Goal: Transaction & Acquisition: Obtain resource

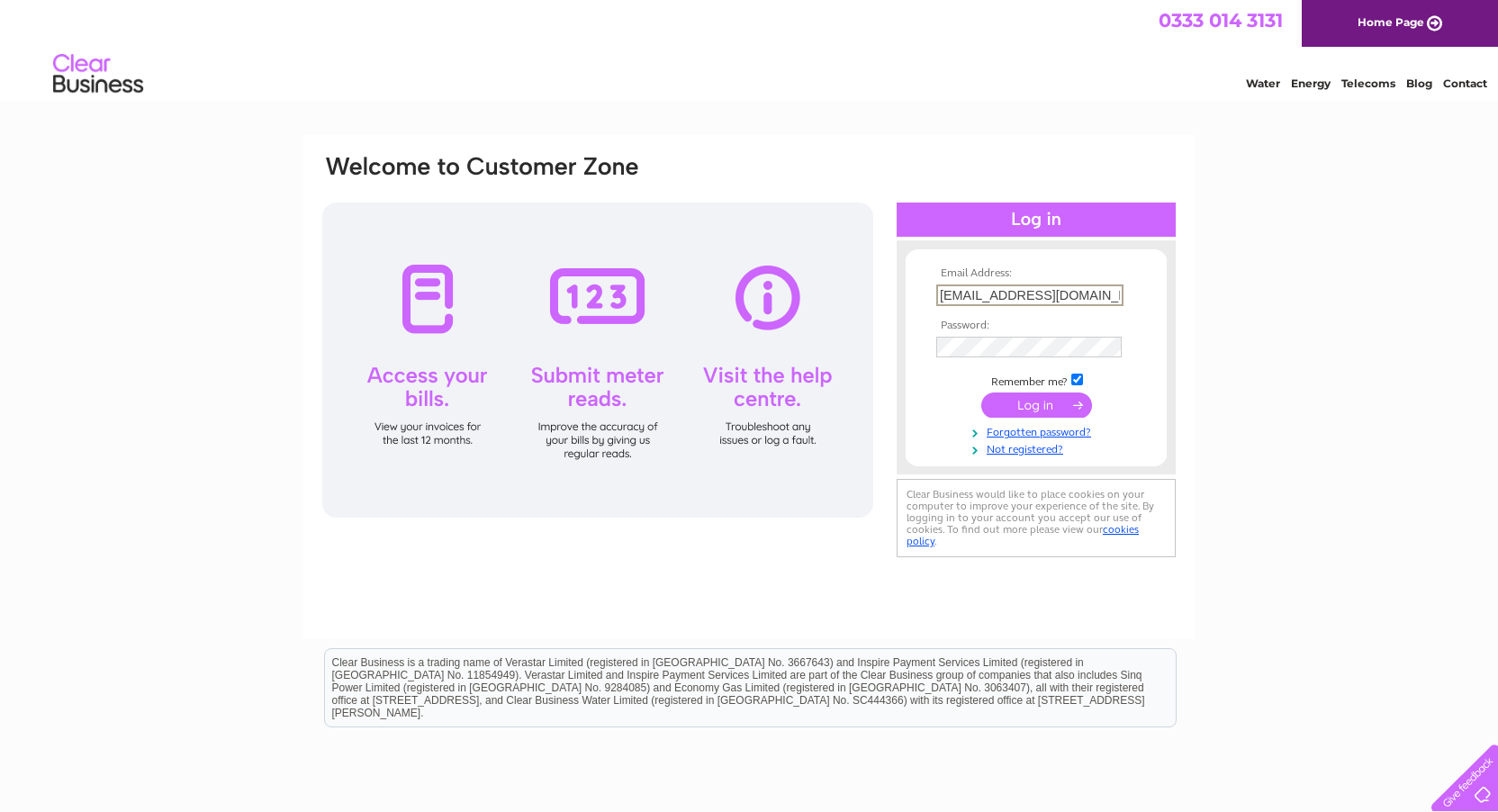
type input "[EMAIL_ADDRESS][DOMAIN_NAME]"
click at [1036, 410] on input "submit" at bounding box center [1037, 405] width 111 height 25
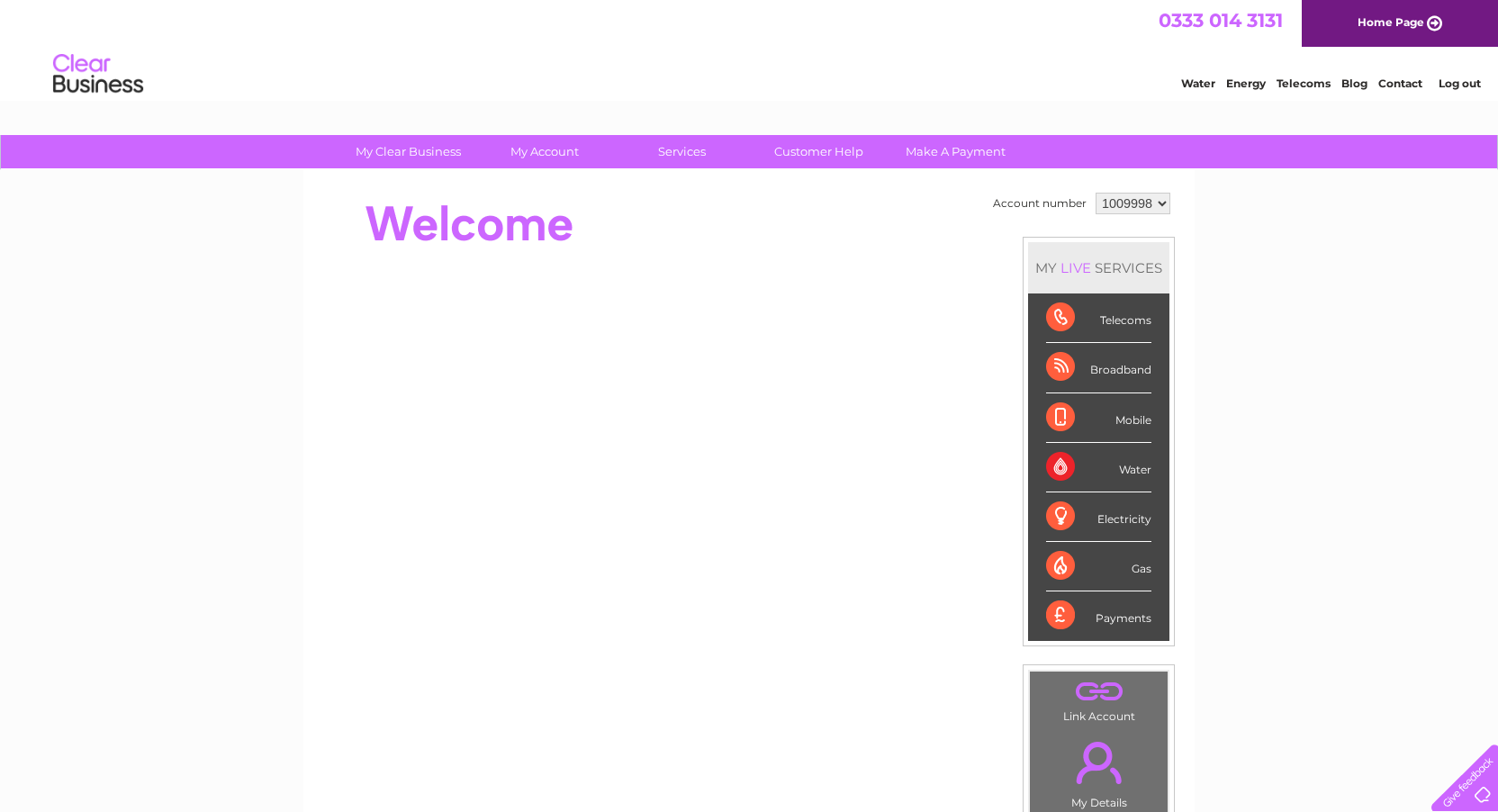
click at [1116, 324] on div "Telecoms" at bounding box center [1098, 319] width 105 height 50
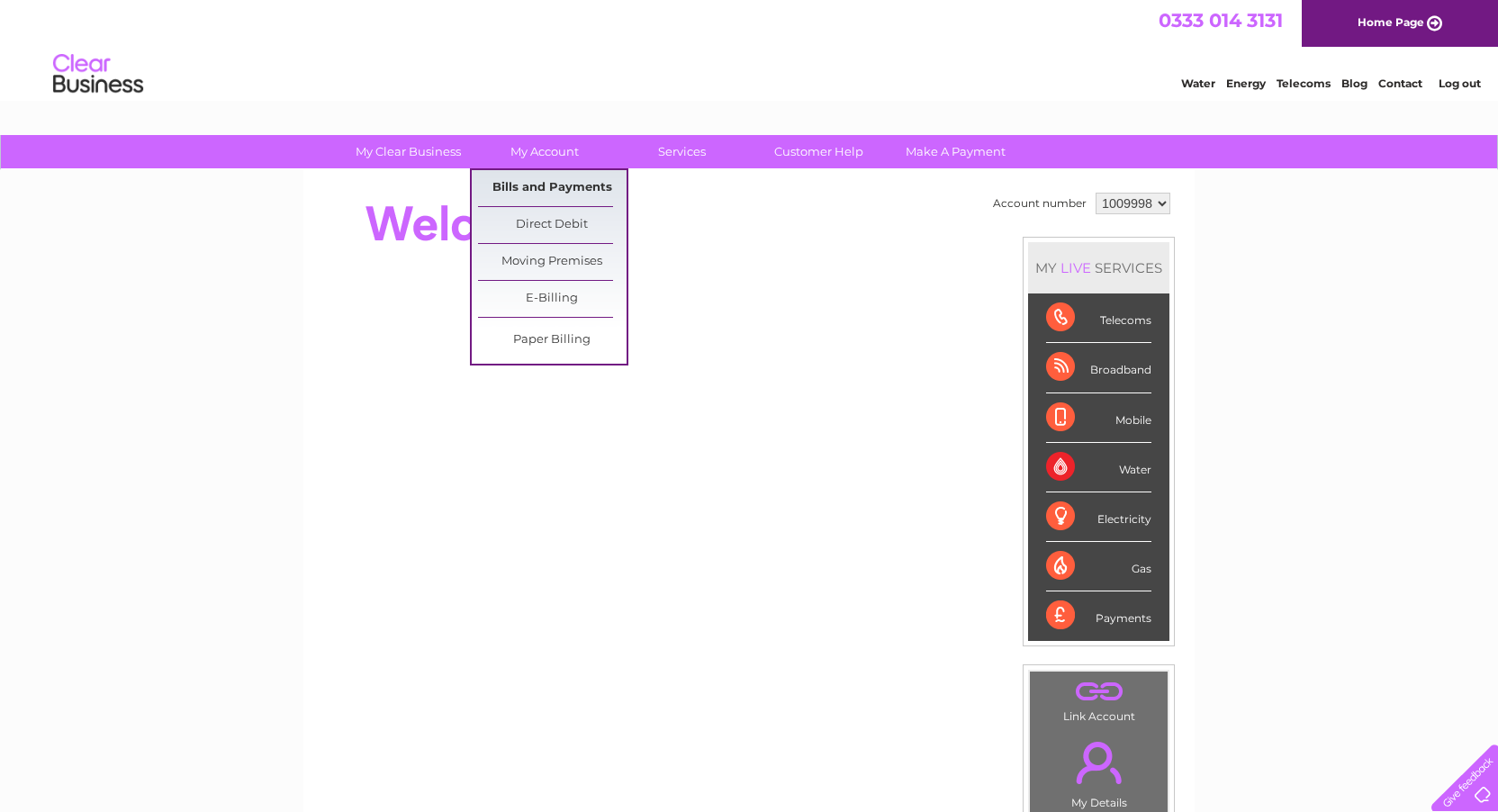
click at [551, 181] on link "Bills and Payments" at bounding box center [552, 188] width 149 height 36
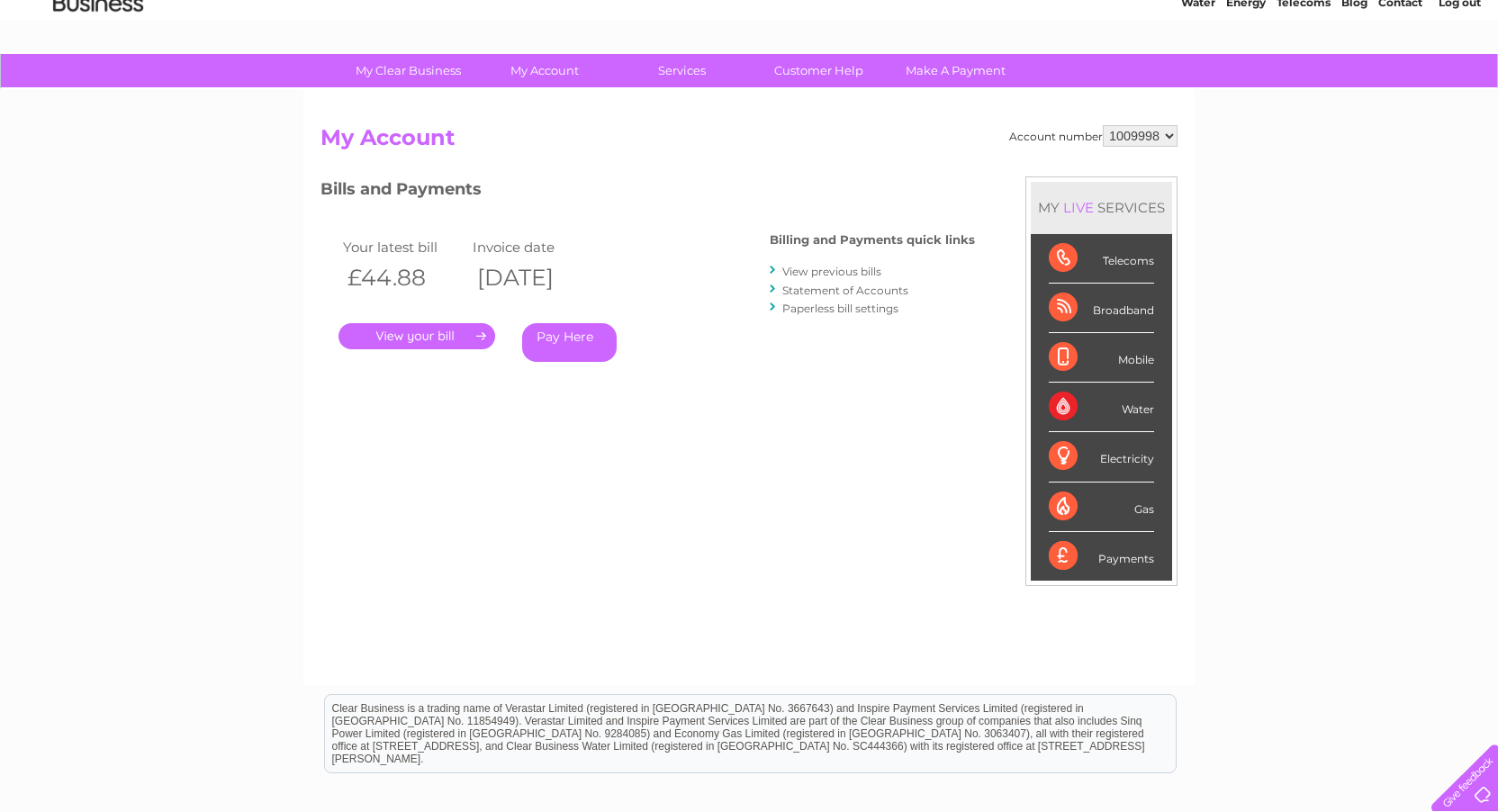
scroll to position [97, 0]
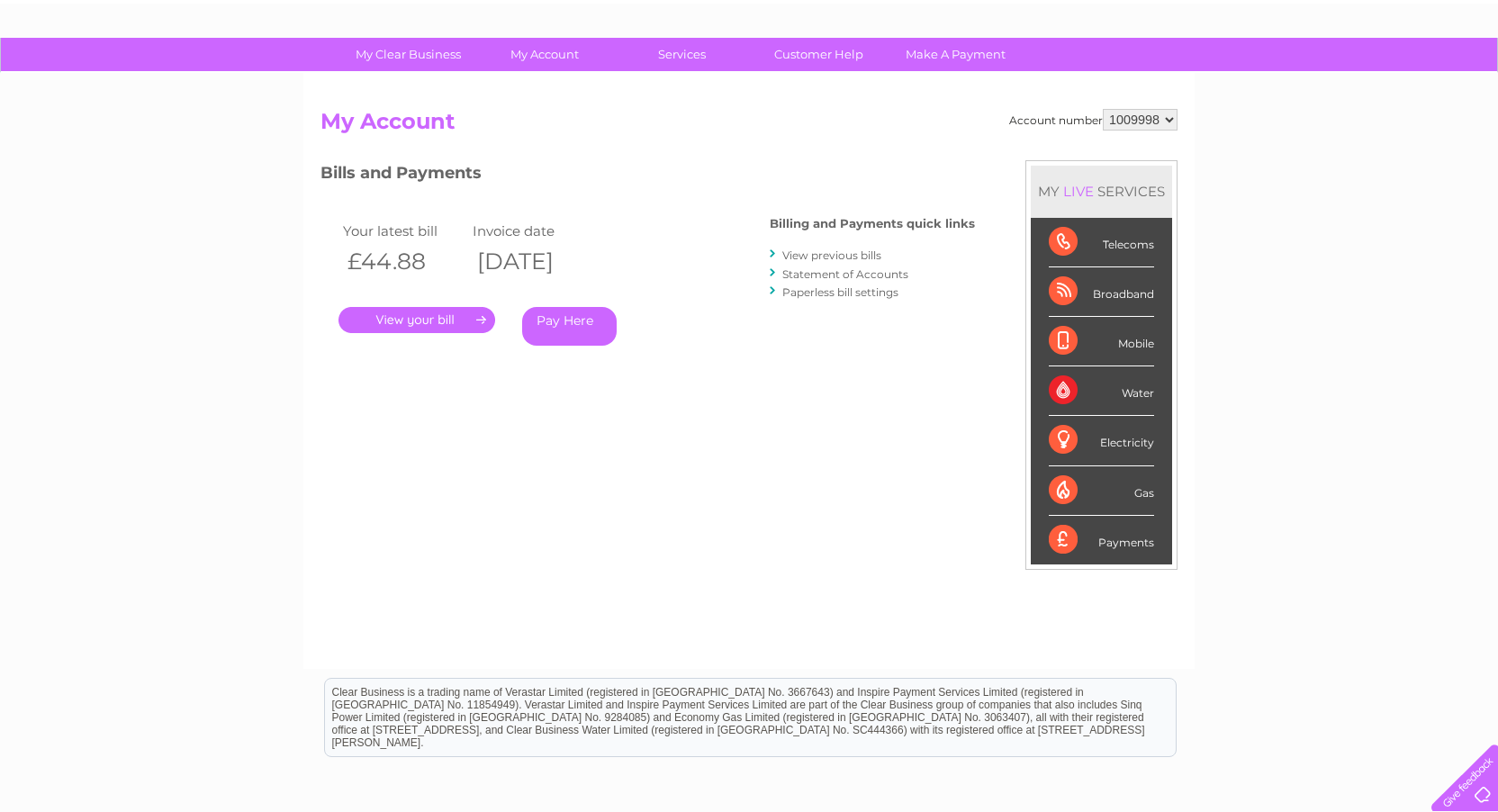
click at [436, 313] on link "." at bounding box center [417, 320] width 156 height 26
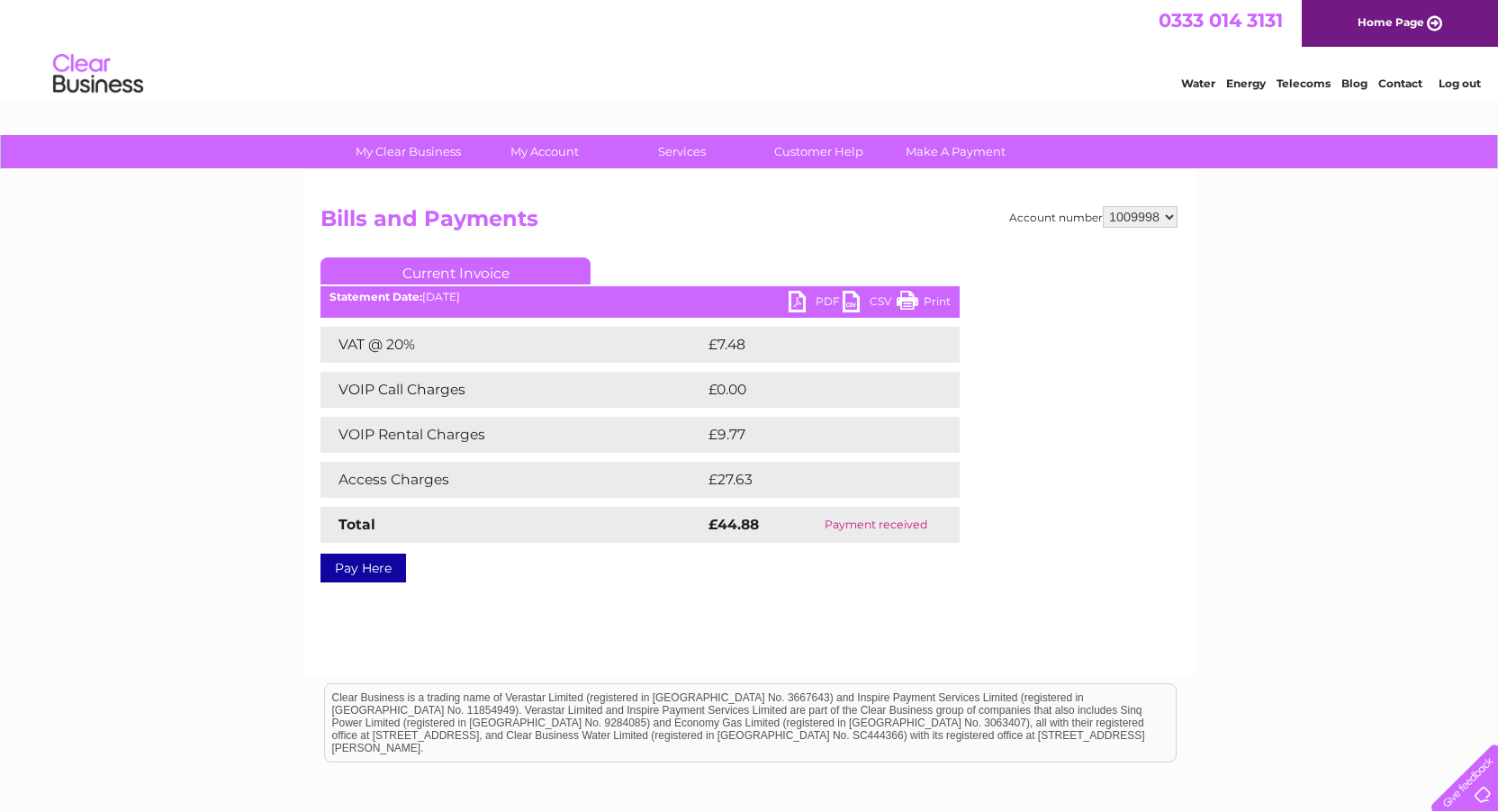
click at [799, 302] on link "PDF" at bounding box center [816, 303] width 54 height 26
click at [535, 265] on link "Current Invoice" at bounding box center [455, 271] width 270 height 27
click at [480, 297] on div "Statement Date: [DATE]" at bounding box center [640, 297] width 639 height 12
click at [798, 304] on link "PDF" at bounding box center [816, 303] width 54 height 26
click at [825, 300] on link "PDF" at bounding box center [816, 303] width 54 height 26
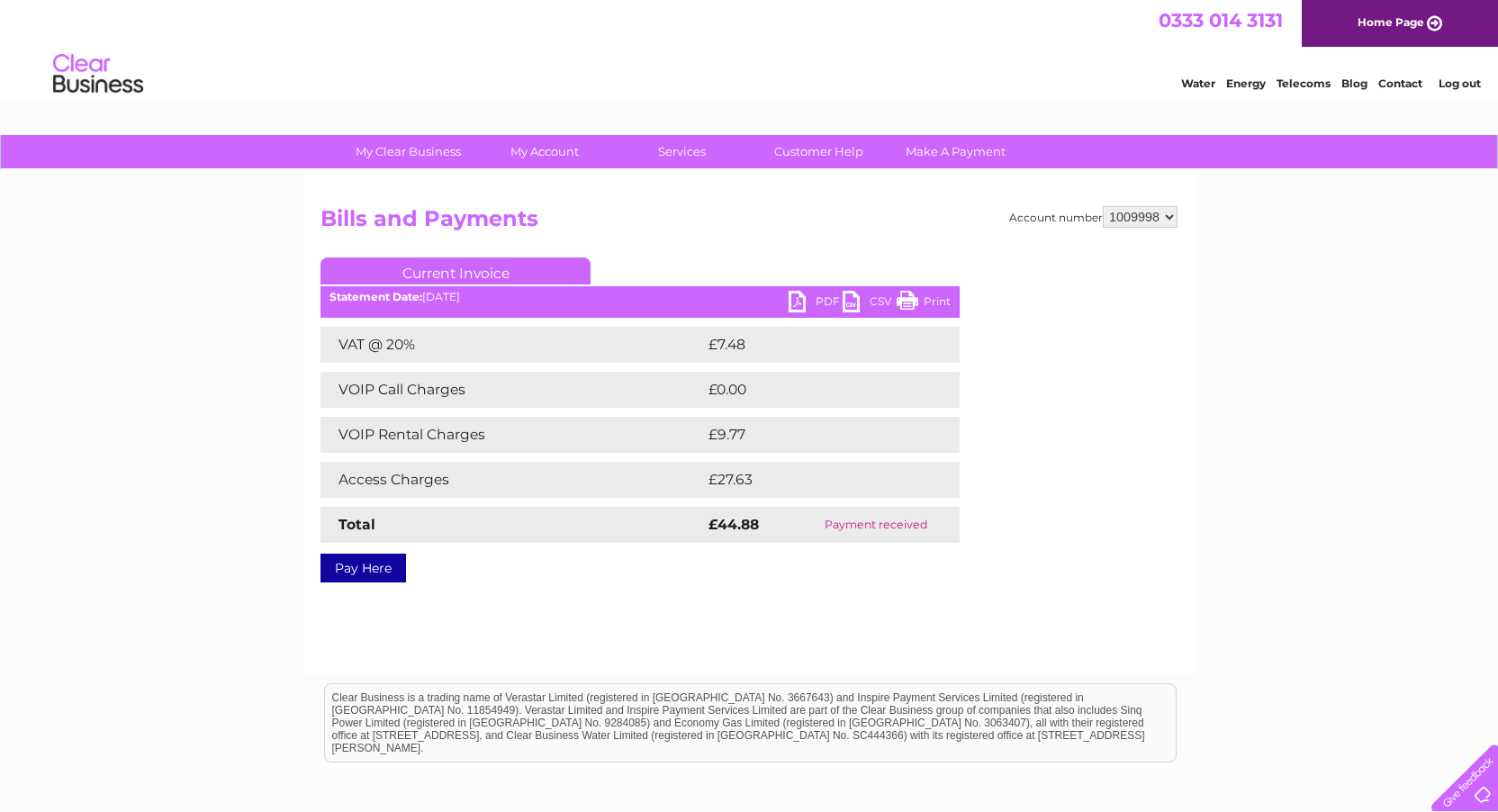
click at [880, 299] on link "CSV" at bounding box center [869, 303] width 54 height 26
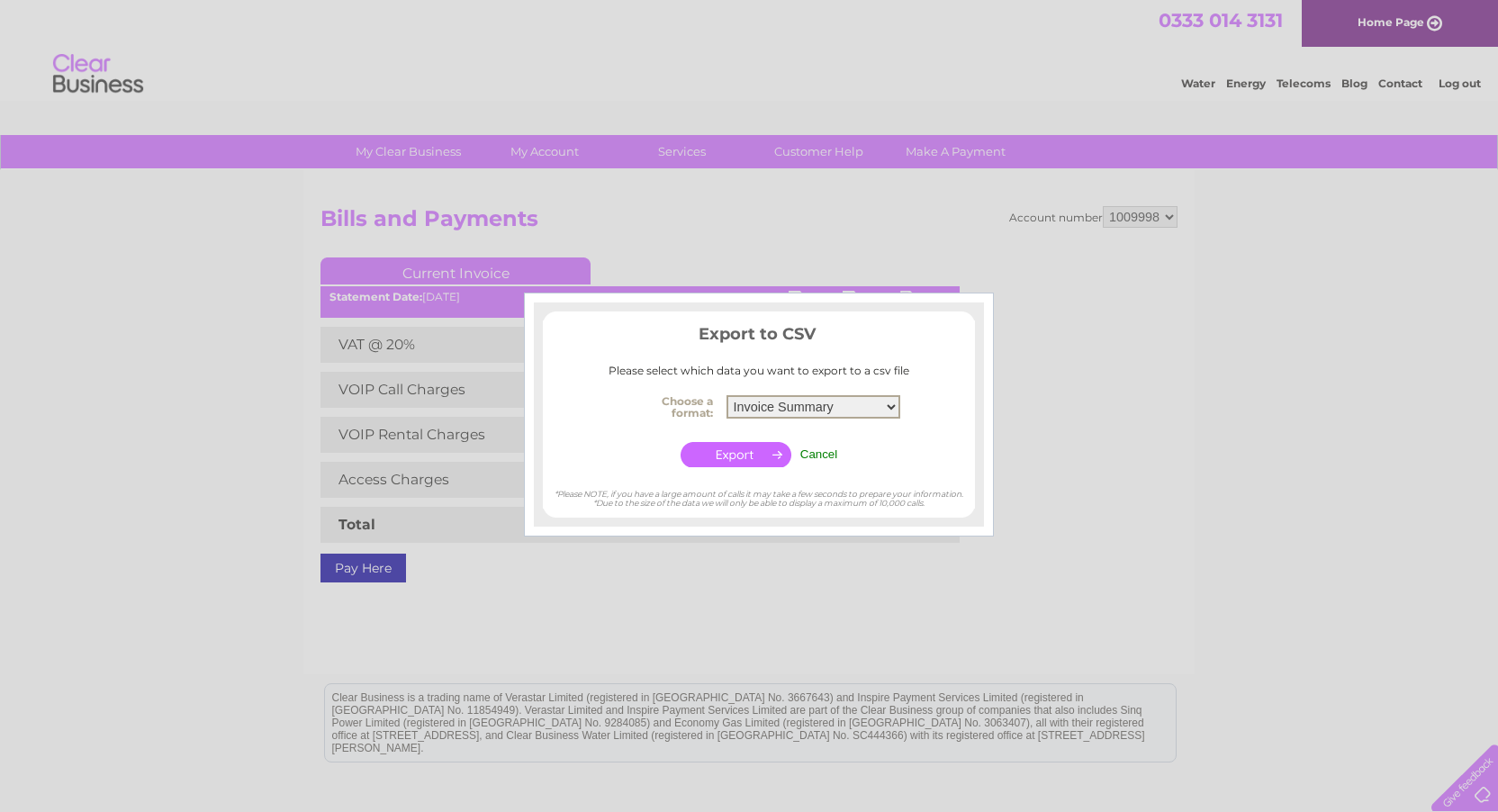
click at [822, 452] on input "Cancel" at bounding box center [820, 454] width 38 height 13
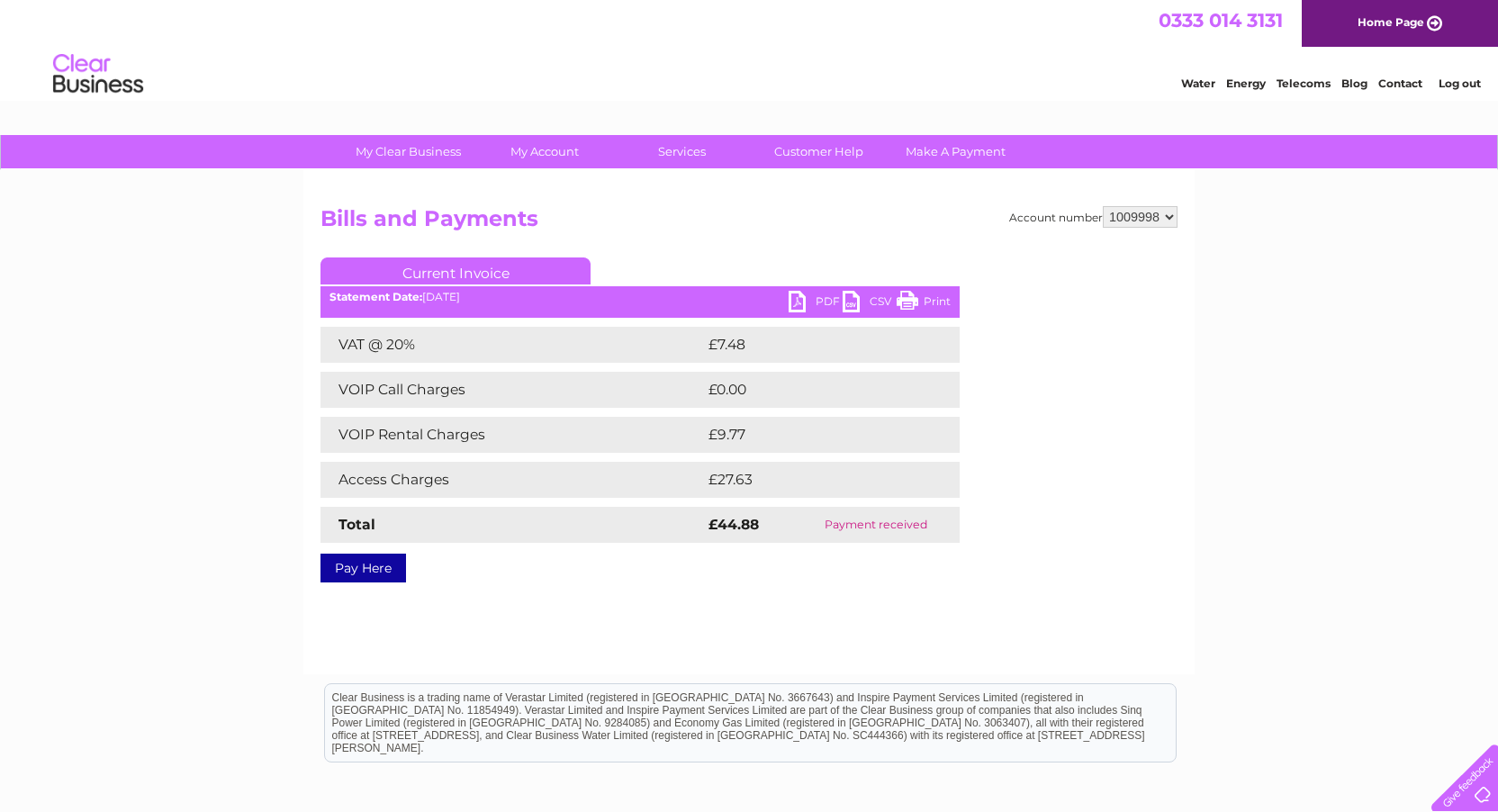
click at [822, 298] on link "PDF" at bounding box center [816, 303] width 54 height 26
